Goal: Navigation & Orientation: Find specific page/section

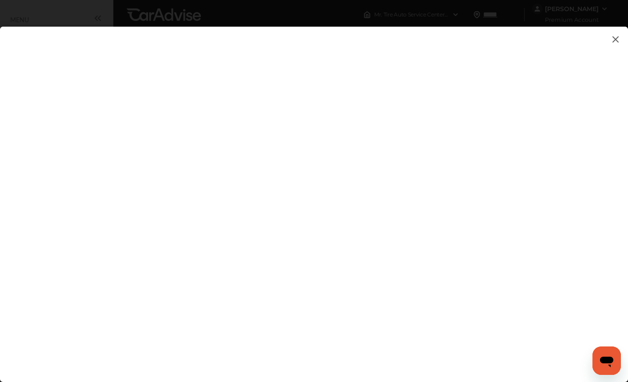
click at [615, 40] on img at bounding box center [616, 39] width 11 height 11
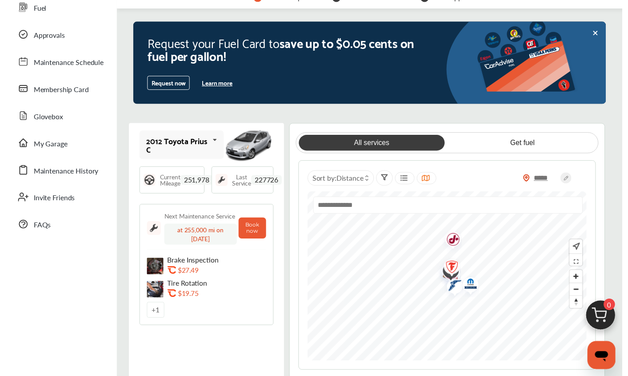
scroll to position [44, 0]
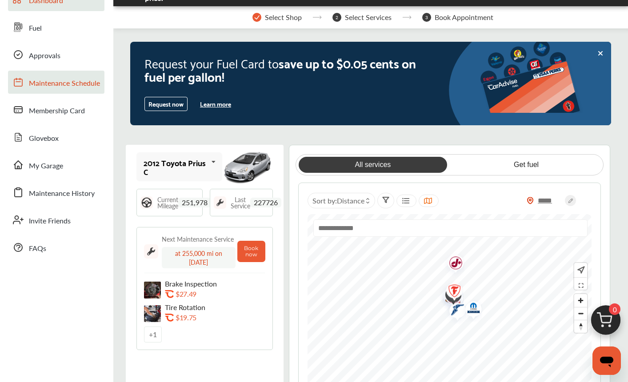
click at [61, 78] on span "Maintenance Schedule" at bounding box center [64, 84] width 71 height 12
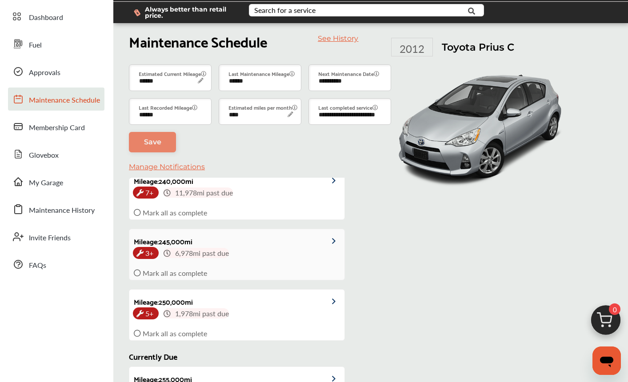
scroll to position [28, 0]
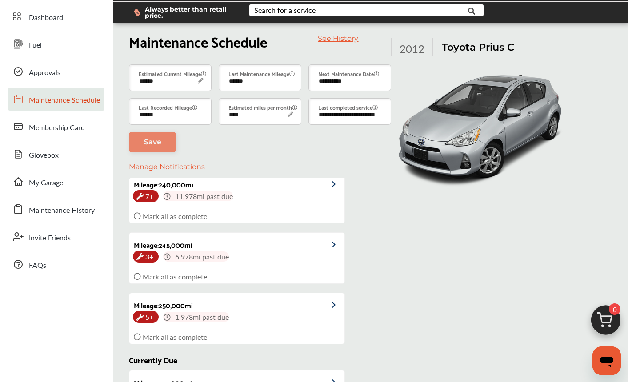
click at [342, 41] on link "See History" at bounding box center [338, 38] width 40 height 8
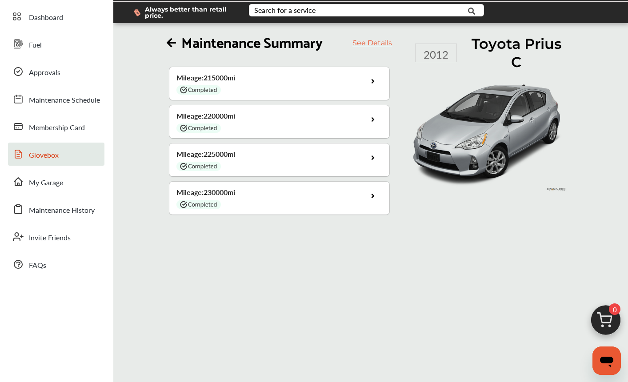
click at [39, 154] on span "Glovebox" at bounding box center [44, 156] width 30 height 12
